Goal: Check status: Check status

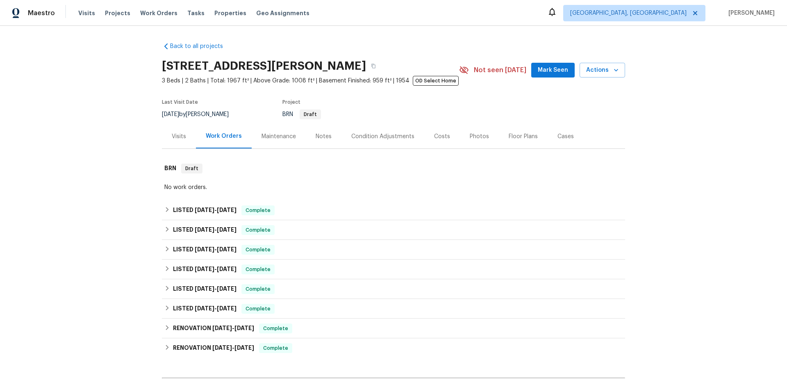
click at [139, 172] on div "Back to all projects [STREET_ADDRESS][PERSON_NAME] 3 Beds | 2 Baths | Total: 19…" at bounding box center [393, 204] width 787 height 357
click at [234, 204] on div "LISTED [DATE] - [DATE] Complete" at bounding box center [393, 210] width 463 height 20
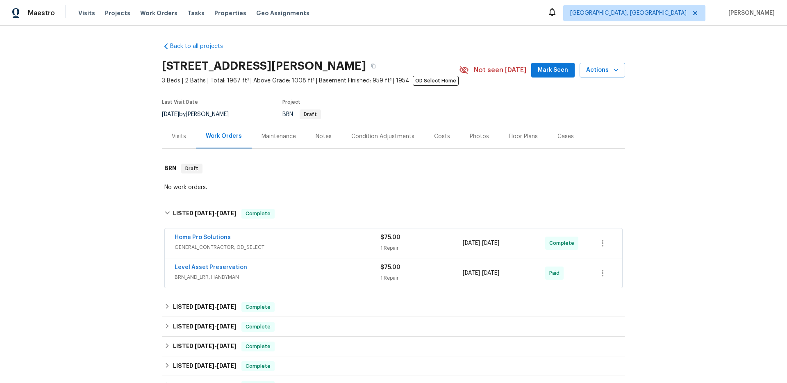
click at [78, 163] on div "Back to all projects [STREET_ADDRESS][PERSON_NAME] 3 Beds | 2 Baths | Total: 19…" at bounding box center [393, 204] width 787 height 357
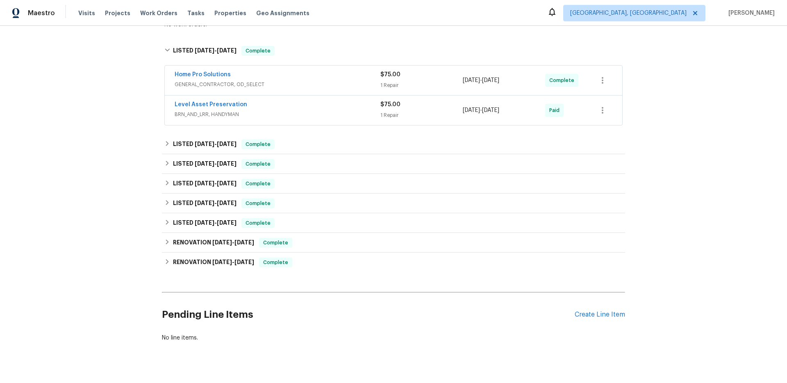
click at [93, 165] on div "Back to all projects [STREET_ADDRESS][PERSON_NAME] 3 Beds | 2 Baths | Total: 19…" at bounding box center [393, 204] width 787 height 357
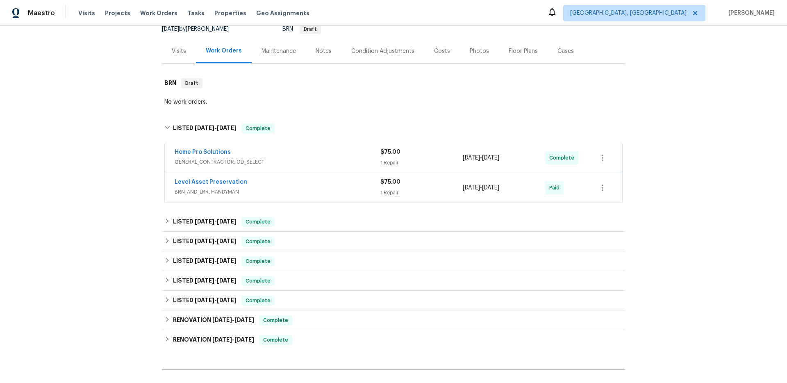
click at [114, 159] on div "Back to all projects [STREET_ADDRESS][PERSON_NAME] 3 Beds | 2 Baths | Total: 19…" at bounding box center [393, 204] width 787 height 357
click at [114, 161] on div "Back to all projects [STREET_ADDRESS][PERSON_NAME] 3 Beds | 2 Baths | Total: 19…" at bounding box center [393, 204] width 787 height 357
click at [105, 147] on div "Back to all projects [STREET_ADDRESS][PERSON_NAME] 3 Beds | 2 Baths | Total: 19…" at bounding box center [393, 204] width 787 height 357
click at [102, 185] on div "Back to all projects [STREET_ADDRESS][PERSON_NAME] 3 Beds | 2 Baths | Total: 19…" at bounding box center [393, 204] width 787 height 357
click at [305, 190] on span "BRN_AND_LRR, HANDYMAN" at bounding box center [278, 192] width 206 height 8
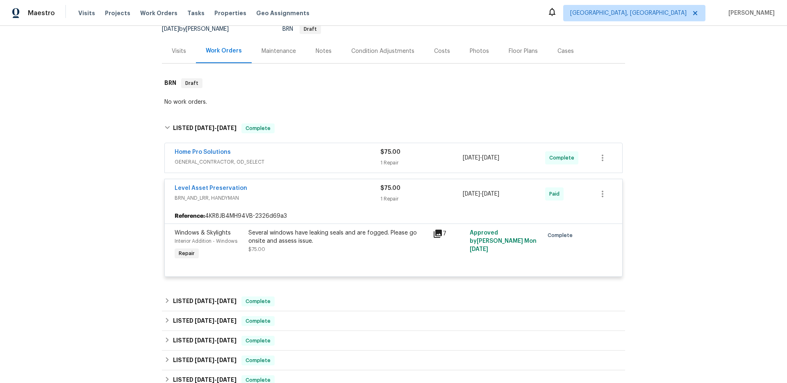
click at [295, 155] on div "Home Pro Solutions" at bounding box center [278, 153] width 206 height 10
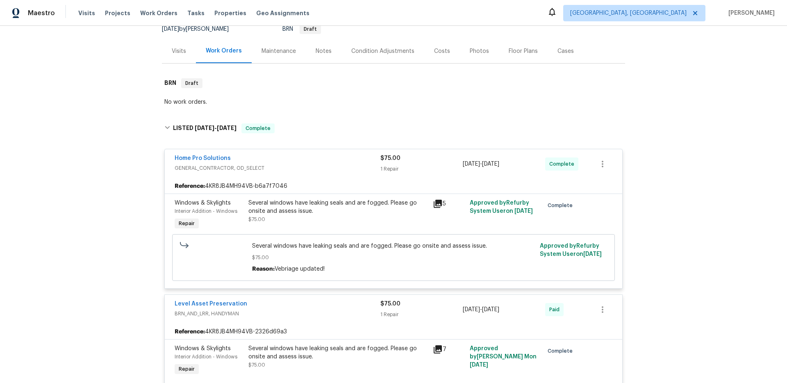
click at [68, 175] on div "Back to all projects [STREET_ADDRESS][PERSON_NAME] 3 Beds | 2 Baths | Total: 19…" at bounding box center [393, 204] width 787 height 357
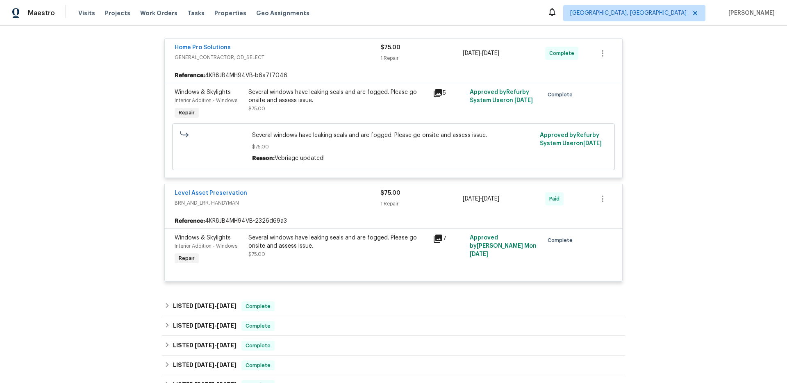
scroll to position [380, 0]
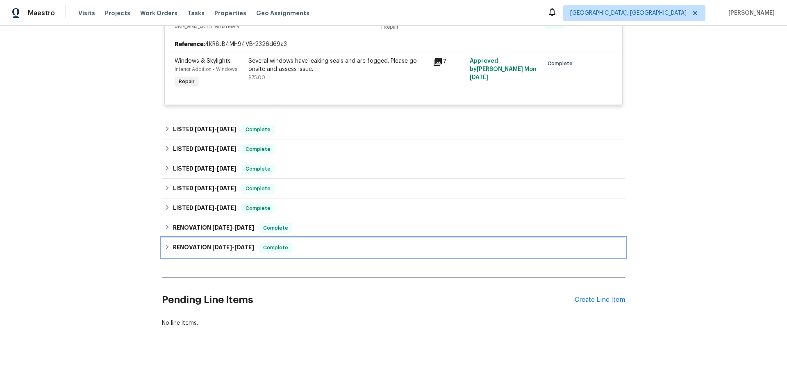
click at [303, 243] on div "RENOVATION [DATE] - [DATE] Complete" at bounding box center [393, 248] width 458 height 10
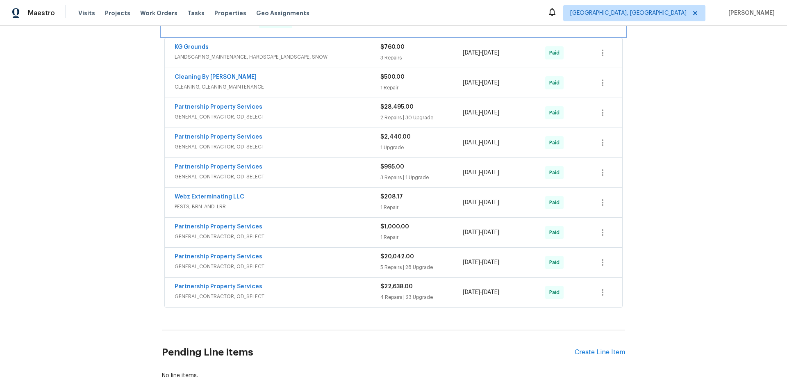
scroll to position [666, 0]
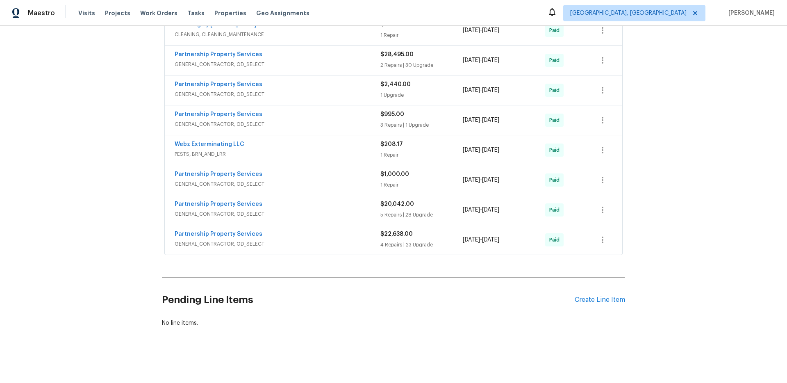
click at [276, 231] on div "Partnership Property Services" at bounding box center [278, 235] width 206 height 10
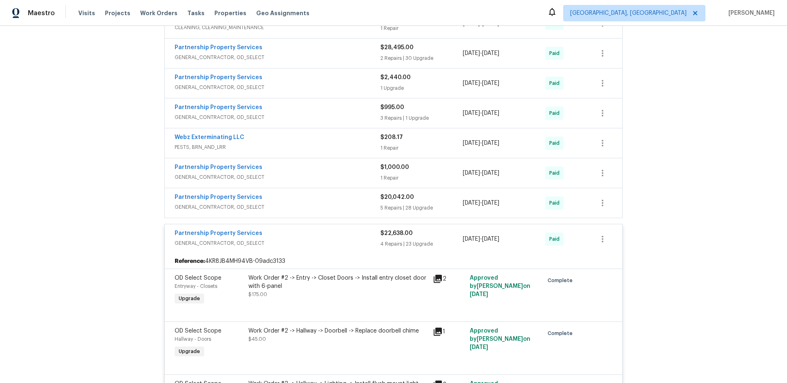
click at [297, 205] on span "GENERAL_CONTRACTOR, OD_SELECT" at bounding box center [278, 207] width 206 height 8
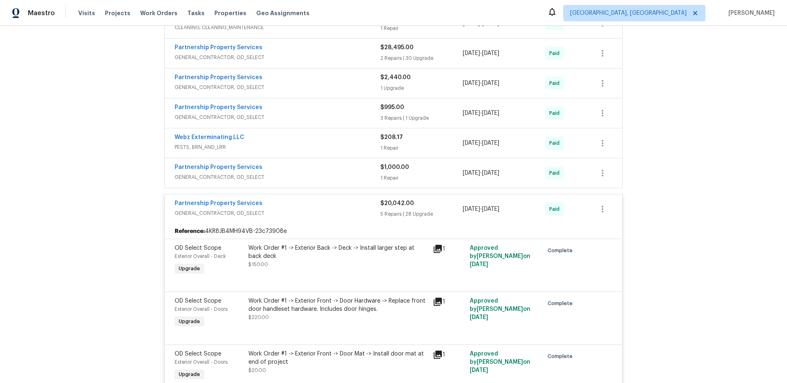
click at [289, 175] on span "GENERAL_CONTRACTOR, OD_SELECT" at bounding box center [278, 177] width 206 height 8
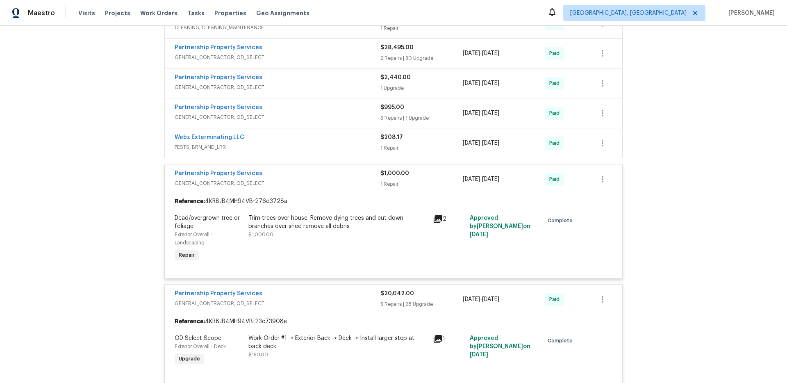
click at [291, 145] on span "PESTS, BRN_AND_LRR" at bounding box center [278, 147] width 206 height 8
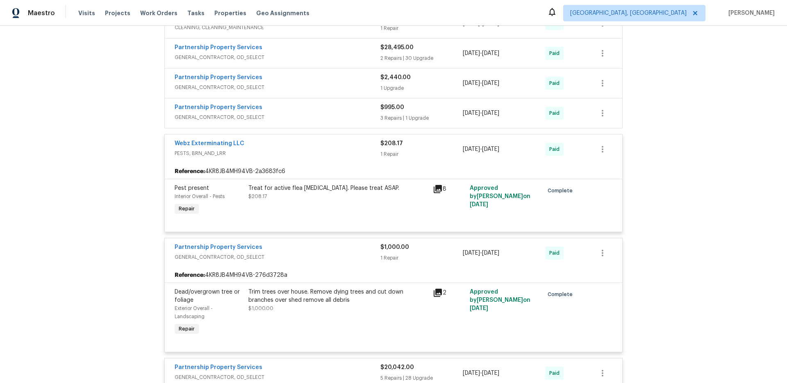
click at [299, 111] on div "Partnership Property Services" at bounding box center [278, 108] width 206 height 10
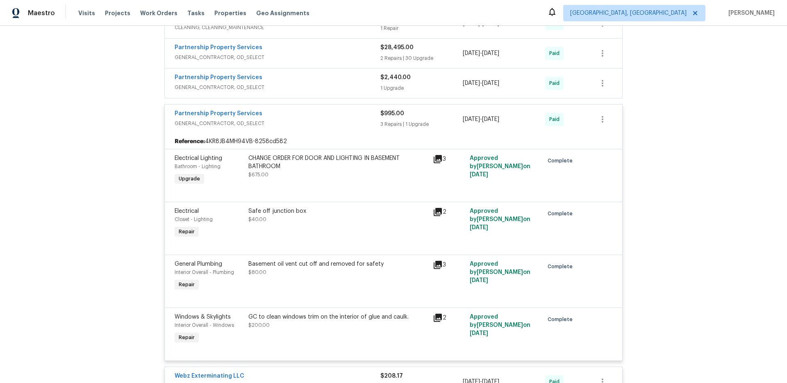
click at [287, 86] on span "GENERAL_CONTRACTOR, OD_SELECT" at bounding box center [278, 87] width 206 height 8
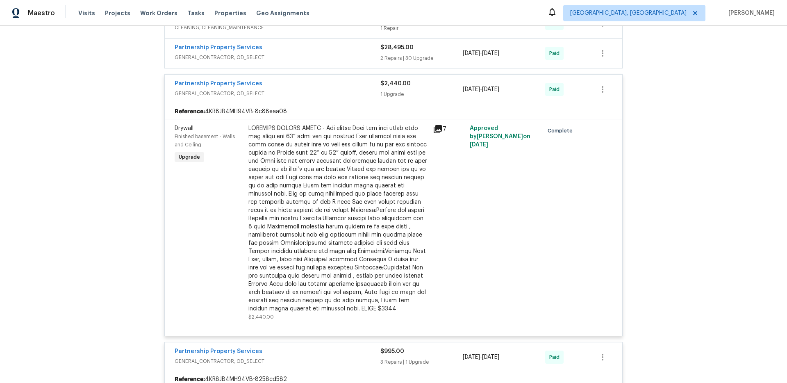
click at [294, 60] on span "GENERAL_CONTRACTOR, OD_SELECT" at bounding box center [278, 57] width 206 height 8
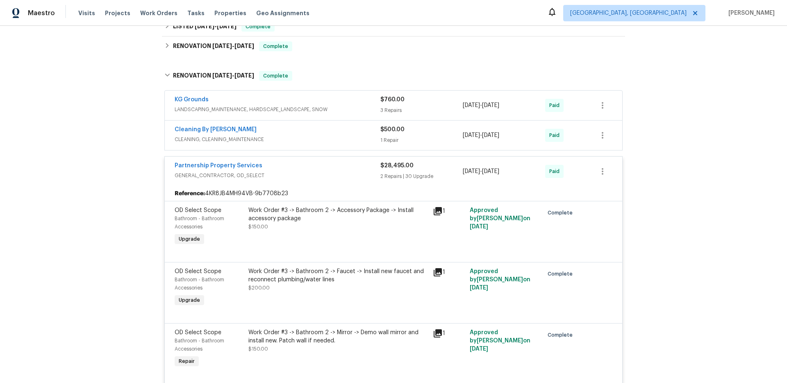
scroll to position [541, 0]
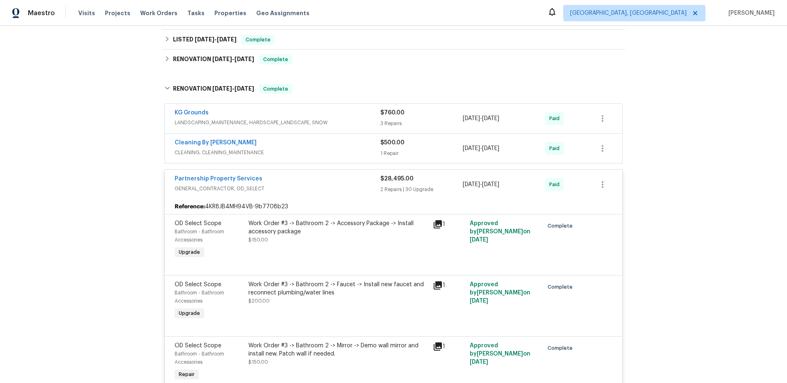
click at [297, 147] on div "Cleaning By [PERSON_NAME]" at bounding box center [278, 144] width 206 height 10
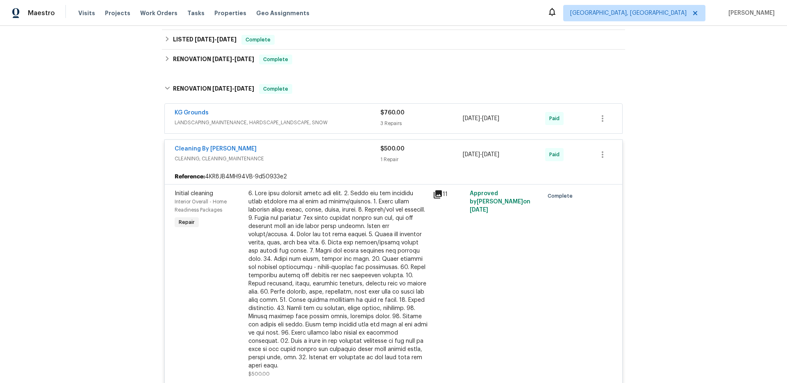
click at [315, 122] on span "LANDSCAPING_MAINTENANCE, HARDSCAPE_LANDSCAPE, SNOW" at bounding box center [278, 122] width 206 height 8
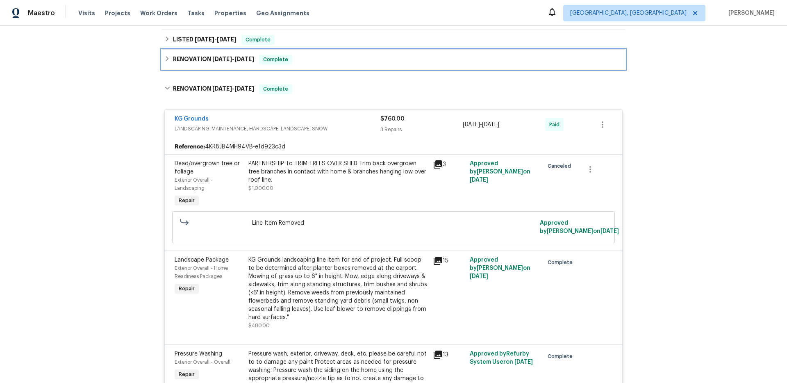
click at [311, 61] on div "RENOVATION [DATE] - [DATE] Complete" at bounding box center [393, 60] width 458 height 10
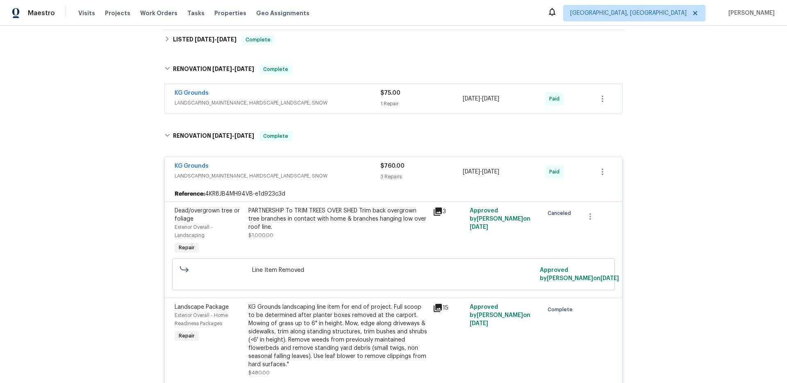
click at [318, 104] on span "LANDSCAPING_MAINTENANCE, HARDSCAPE_LANDSCAPE, SNOW" at bounding box center [278, 103] width 206 height 8
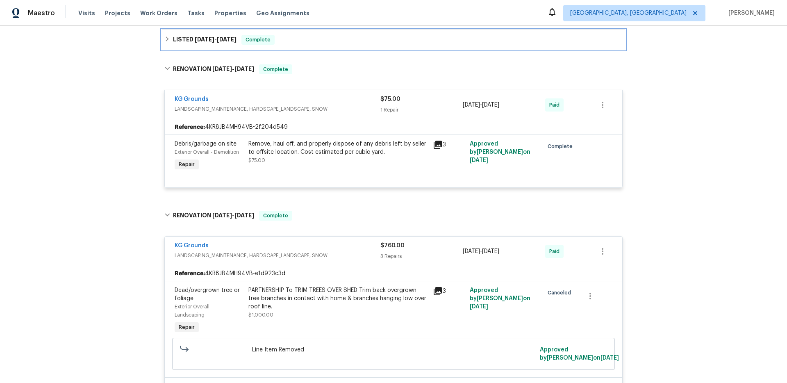
click at [304, 50] on div "LISTED [DATE] - [DATE] Complete" at bounding box center [393, 40] width 463 height 20
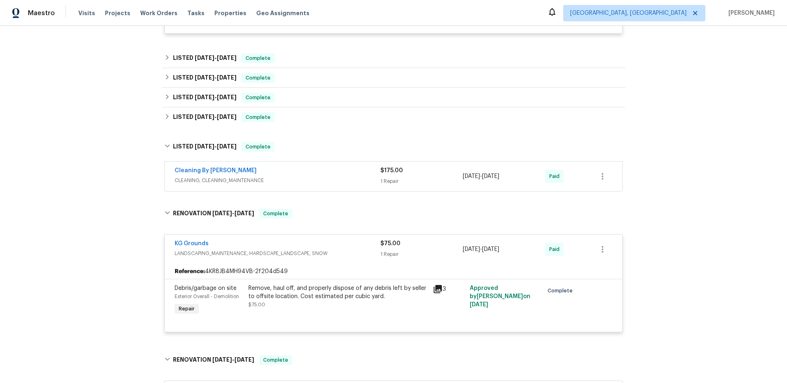
click at [306, 175] on div "Cleaning By [PERSON_NAME]" at bounding box center [278, 171] width 206 height 10
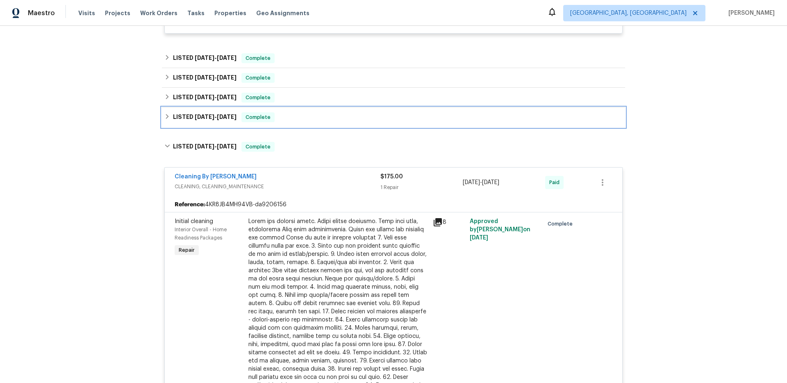
click at [316, 115] on div "LISTED [DATE] - [DATE] Complete" at bounding box center [393, 117] width 458 height 10
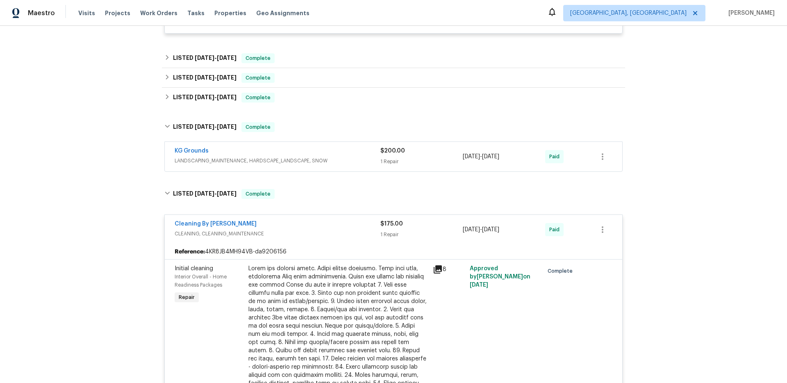
click at [297, 156] on div "KG Grounds" at bounding box center [278, 152] width 206 height 10
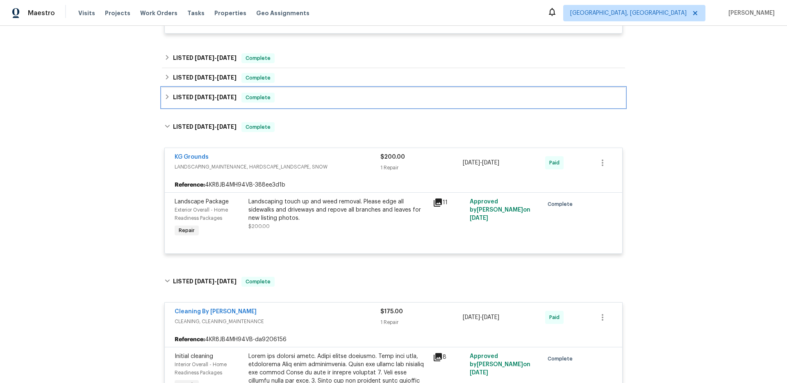
click at [300, 97] on div "LISTED [DATE] - [DATE] Complete" at bounding box center [393, 98] width 458 height 10
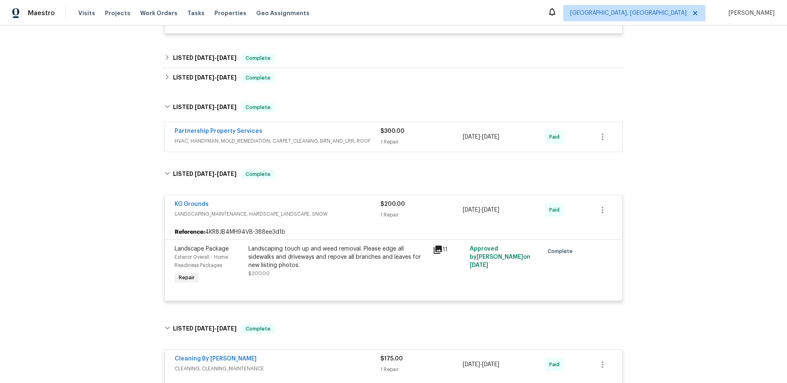
click at [293, 135] on div "Partnership Property Services" at bounding box center [278, 132] width 206 height 10
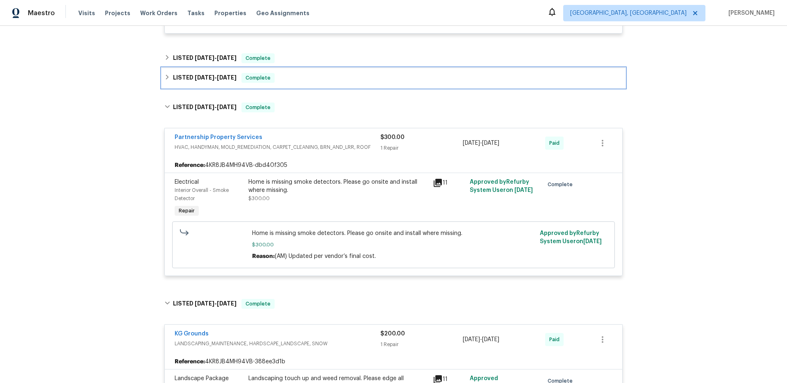
drag, startPoint x: 304, startPoint y: 82, endPoint x: 302, endPoint y: 101, distance: 19.4
click at [304, 82] on div "LISTED [DATE] - [DATE] Complete" at bounding box center [393, 78] width 458 height 10
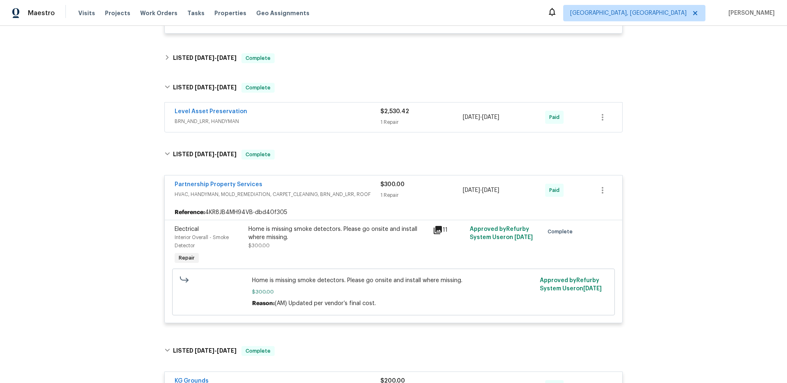
click at [298, 114] on div "Level Asset Preservation" at bounding box center [278, 112] width 206 height 10
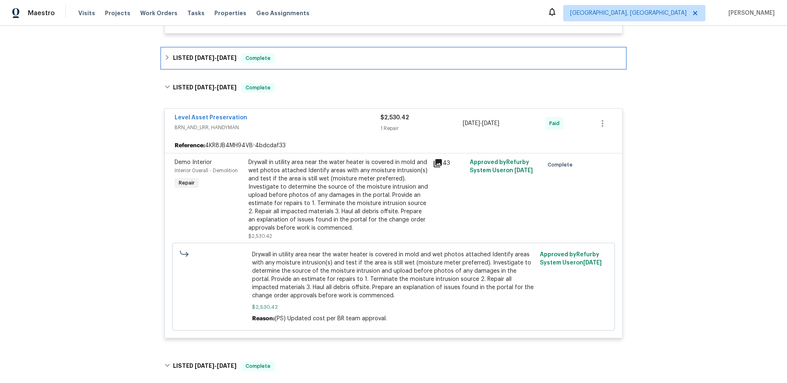
click at [303, 58] on div "LISTED [DATE] - [DATE] Complete" at bounding box center [393, 58] width 458 height 10
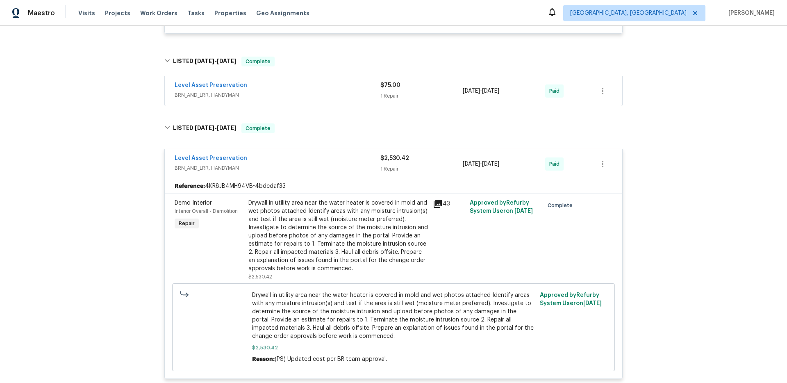
click at [286, 99] on span "BRN_AND_LRR, HANDYMAN" at bounding box center [278, 95] width 206 height 8
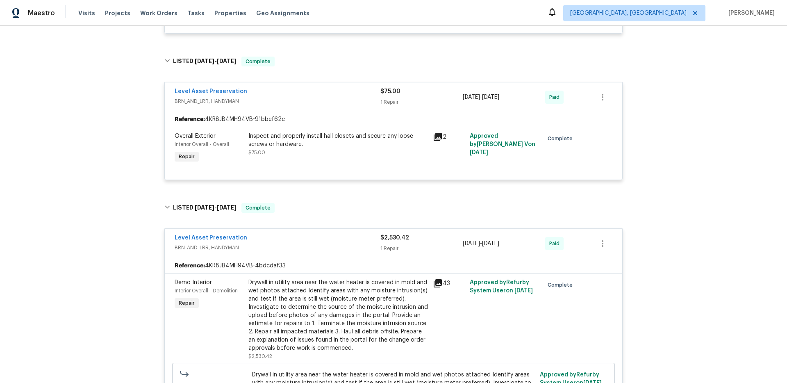
click at [93, 129] on div "Back to all projects [STREET_ADDRESS][PERSON_NAME] 3 Beds | 2 Baths | Total: 19…" at bounding box center [393, 204] width 787 height 357
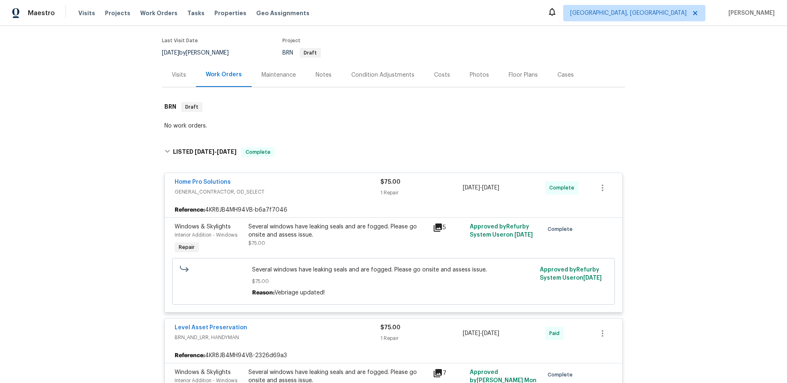
scroll to position [23, 0]
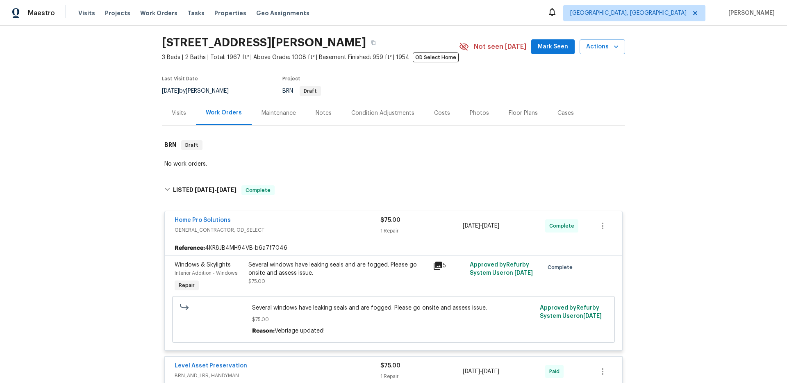
click at [107, 180] on div "Back to all projects [STREET_ADDRESS][PERSON_NAME] 3 Beds | 2 Baths | Total: 19…" at bounding box center [393, 204] width 787 height 357
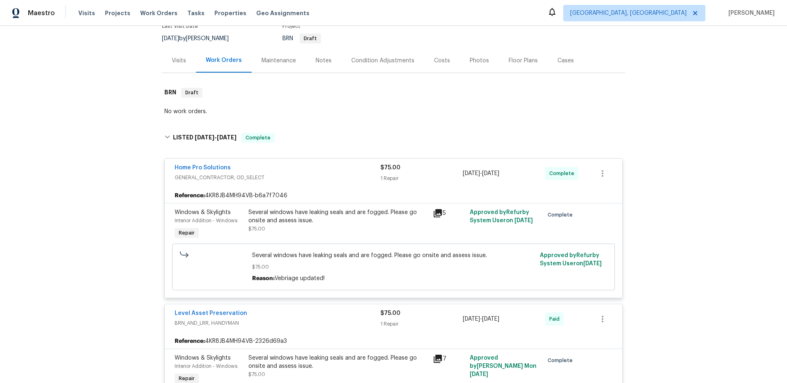
scroll to position [0, 0]
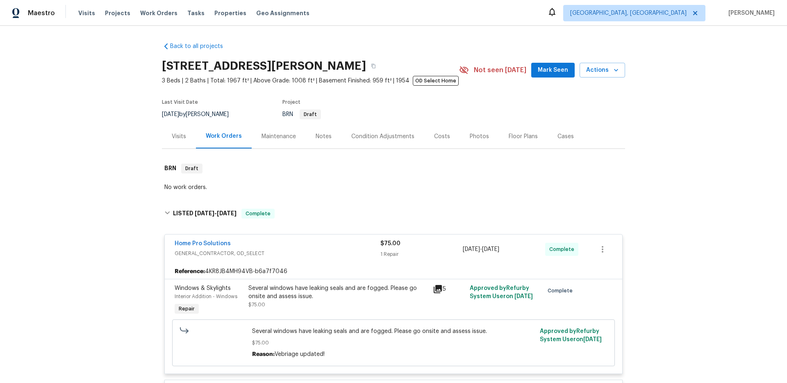
click at [119, 109] on div "Back to all projects [STREET_ADDRESS][PERSON_NAME] 3 Beds | 2 Baths | Total: 19…" at bounding box center [393, 204] width 787 height 357
click at [76, 149] on div "Back to all projects [STREET_ADDRESS][PERSON_NAME] 3 Beds | 2 Baths | Total: 19…" at bounding box center [393, 204] width 787 height 357
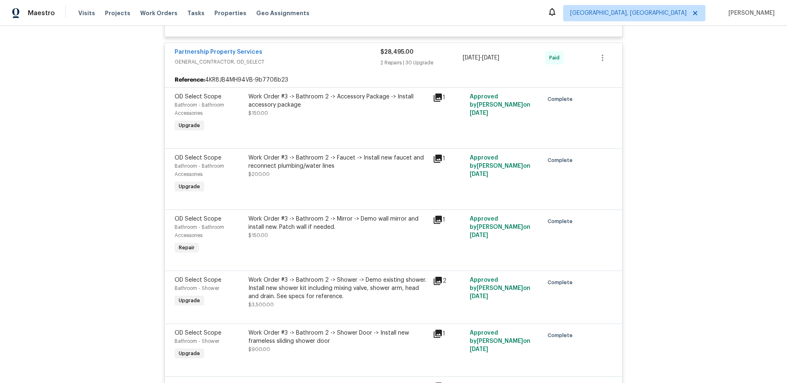
scroll to position [2466, 0]
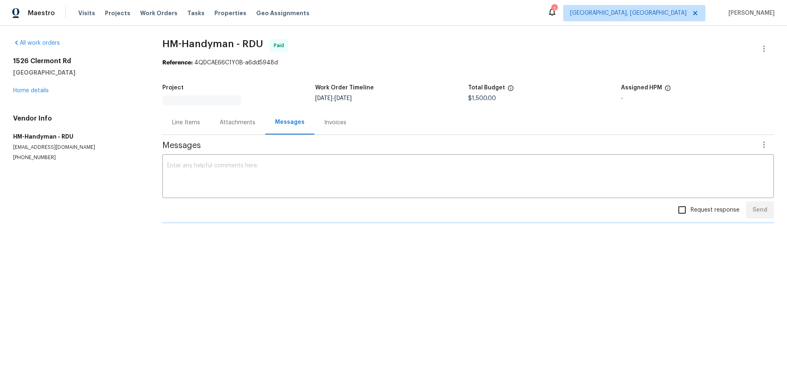
click at [137, 136] on h5 "HM-Handyman - RDU" at bounding box center [78, 136] width 130 height 8
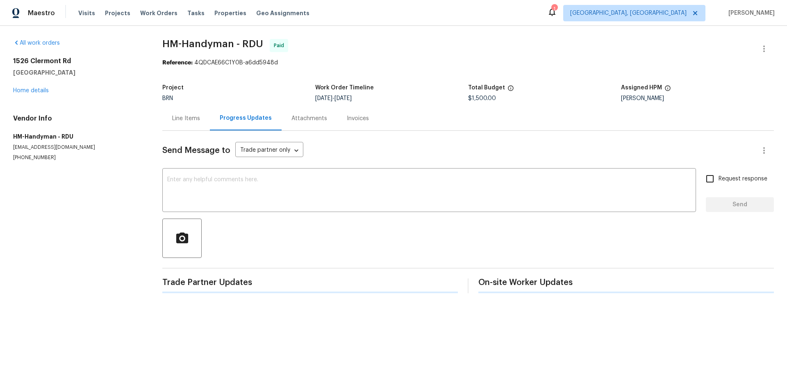
click at [186, 124] on div "Line Items" at bounding box center [186, 118] width 48 height 24
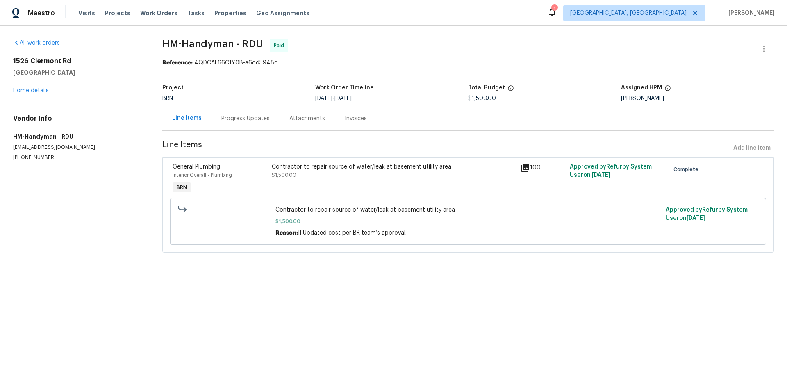
click at [418, 68] on section "HM-Handyman - RDU Paid Reference: 4QDCAE66C1Y0B-a6dd5948d Project BRN Work Orde…" at bounding box center [468, 150] width 612 height 223
